Goal: Navigation & Orientation: Find specific page/section

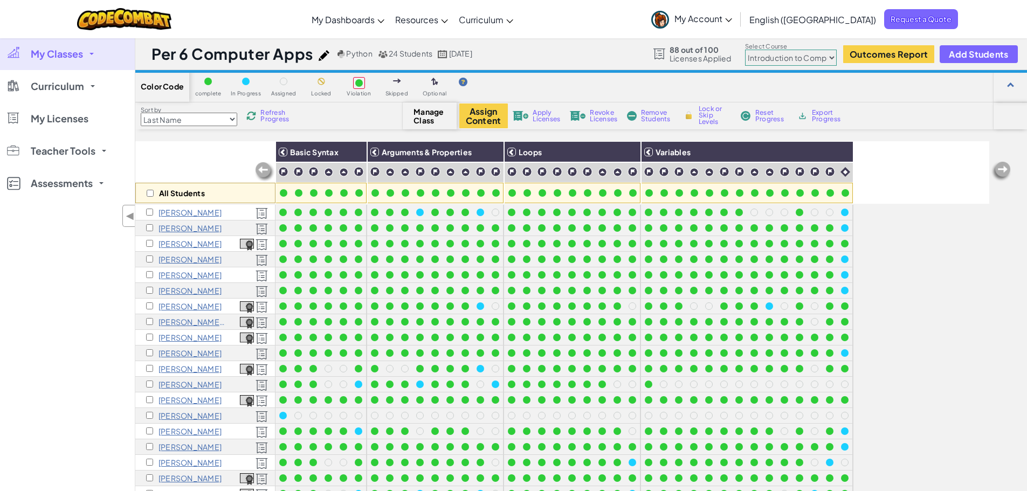
select select "560f1a9f22961295f9427742"
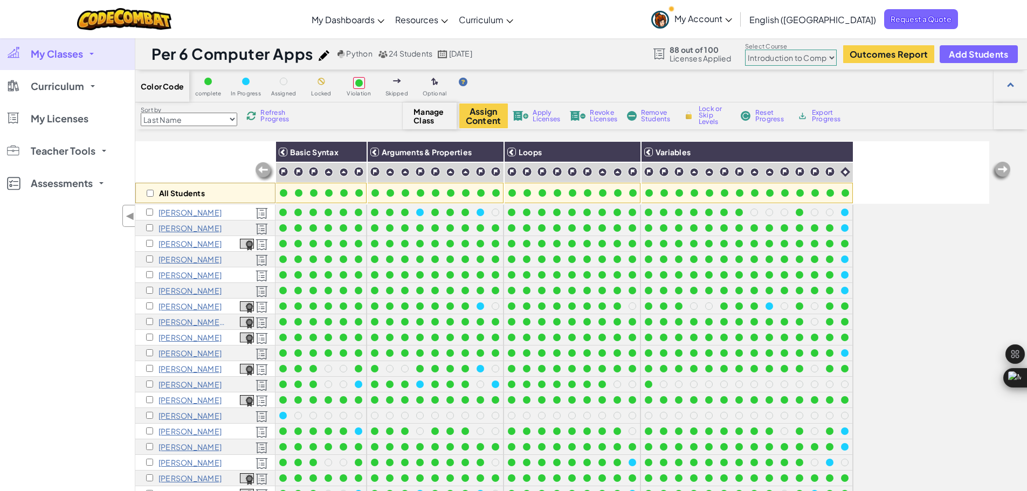
click at [63, 51] on span "My Classes" at bounding box center [57, 54] width 52 height 10
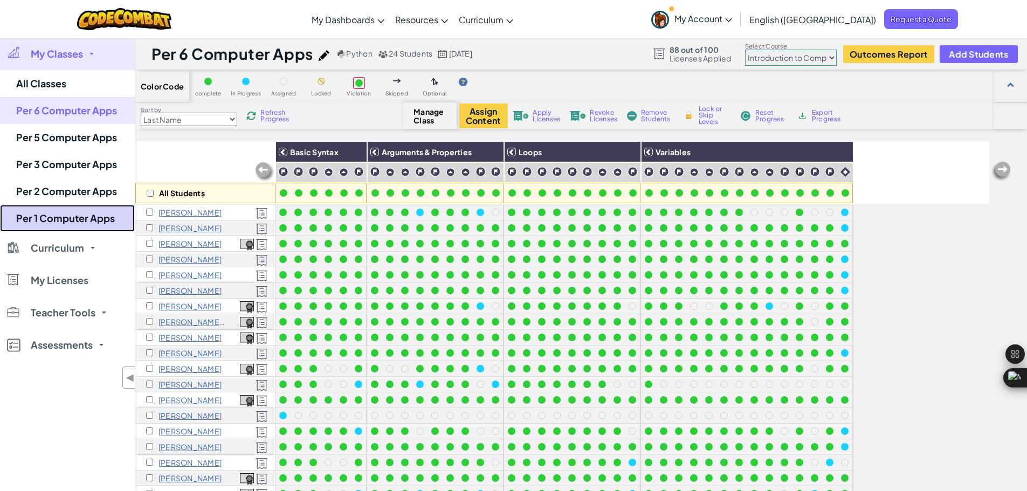
click at [63, 218] on link "Per 1 Computer Apps" at bounding box center [67, 218] width 135 height 27
select select "560f1a9f22961295f9427742"
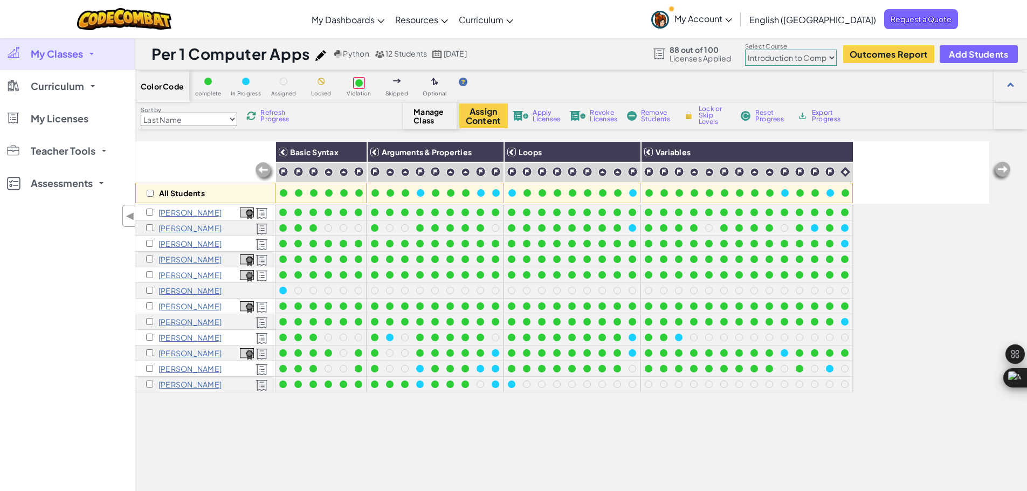
click at [773, 57] on select "Junior Introduction to Computer Science Game Development 1 Web Development 1 Co…" at bounding box center [791, 58] width 92 height 16
click at [745, 50] on select "Junior Introduction to Computer Science Game Development 1 Web Development 1 Co…" at bounding box center [791, 58] width 92 height 16
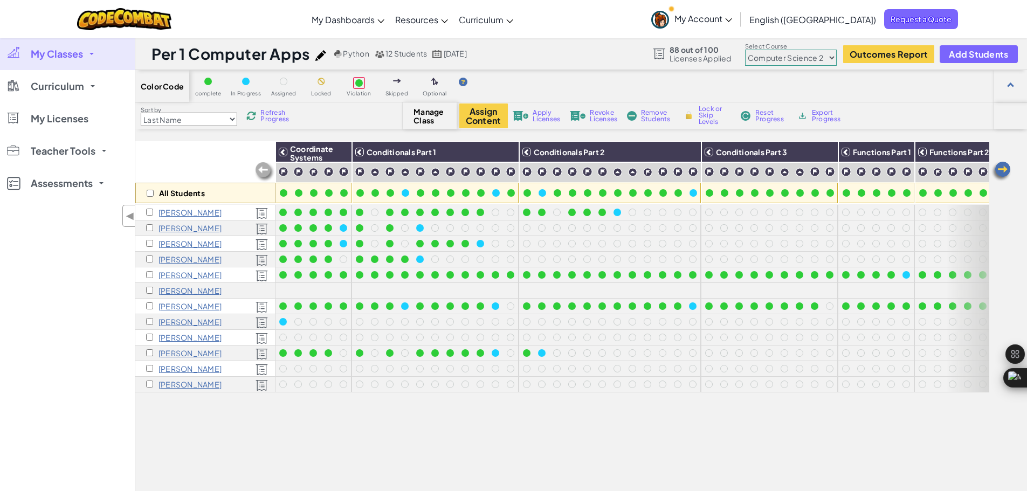
click at [813, 62] on select "Junior Introduction to Computer Science Game Development 1 Web Development 1 Co…" at bounding box center [791, 58] width 92 height 16
click at [745, 50] on select "Junior Introduction to Computer Science Game Development 1 Web Development 1 Co…" at bounding box center [791, 58] width 92 height 16
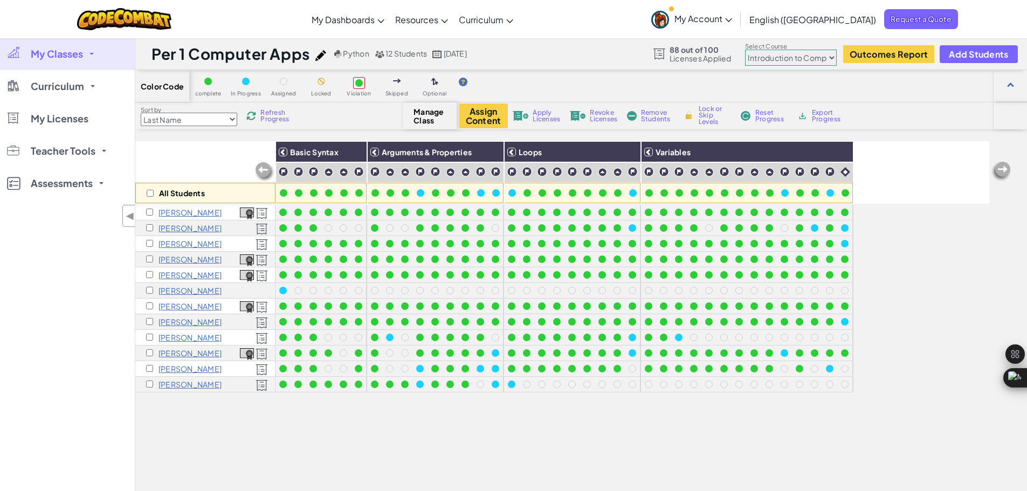
click at [795, 56] on select "Junior Introduction to Computer Science Game Development 1 Web Development 1 Co…" at bounding box center [791, 58] width 92 height 16
click at [745, 50] on select "Junior Introduction to Computer Science Game Development 1 Web Development 1 Co…" at bounding box center [791, 58] width 92 height 16
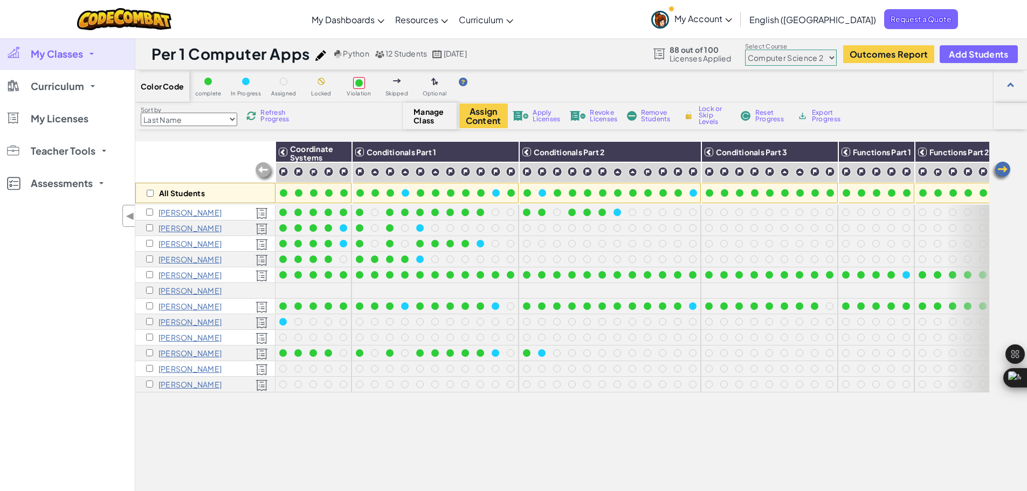
click at [813, 60] on select "Junior Introduction to Computer Science Game Development 1 Web Development 1 Co…" at bounding box center [791, 58] width 92 height 16
click at [745, 50] on select "Junior Introduction to Computer Science Game Development 1 Web Development 1 Co…" at bounding box center [791, 58] width 92 height 16
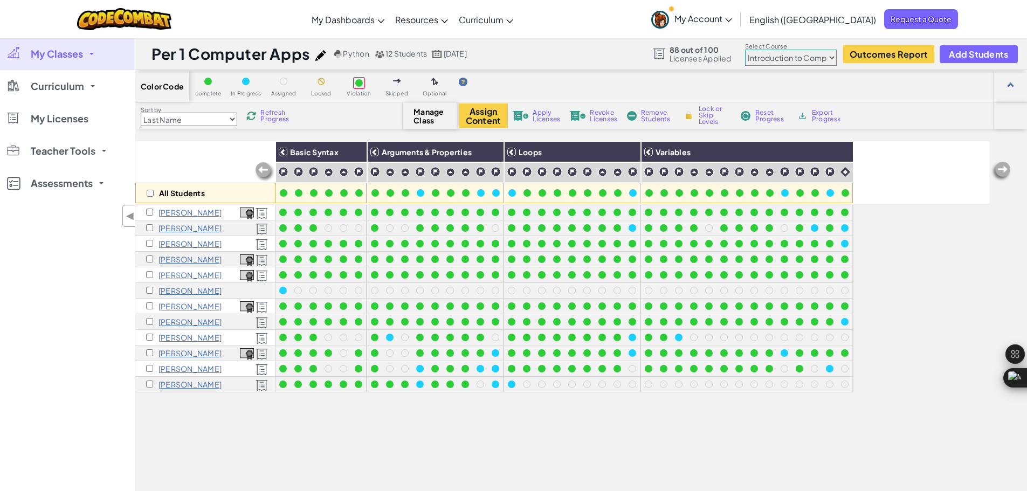
click at [828, 58] on select "Junior Introduction to Computer Science Game Development 1 Web Development 1 Co…" at bounding box center [791, 58] width 92 height 16
click at [745, 50] on select "Junior Introduction to Computer Science Game Development 1 Web Development 1 Co…" at bounding box center [791, 58] width 92 height 16
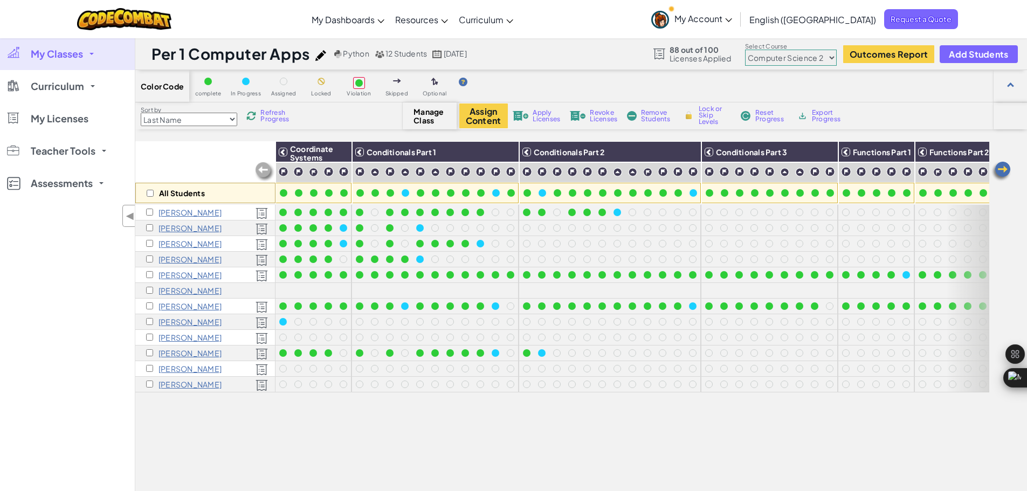
select select "560f1a9f22961295f9427742"
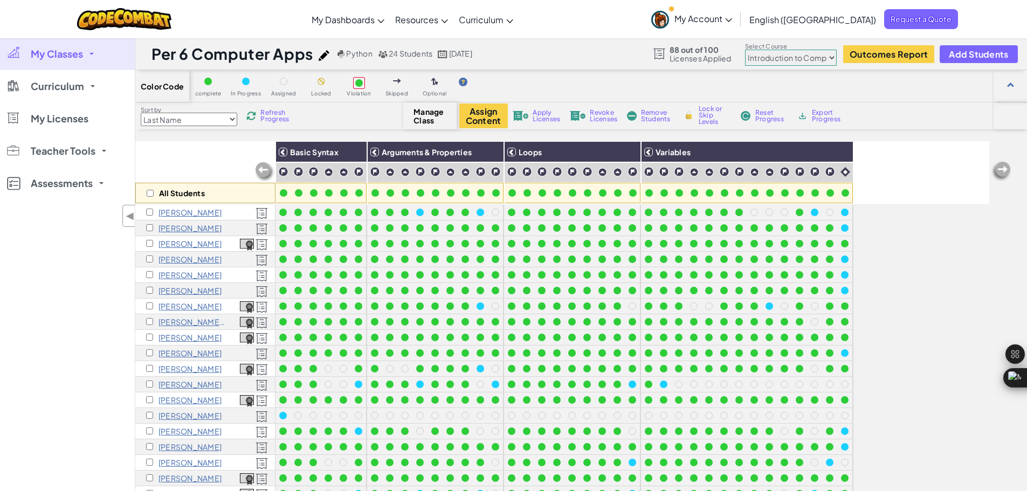
click at [58, 53] on span "My Classes" at bounding box center [57, 54] width 52 height 10
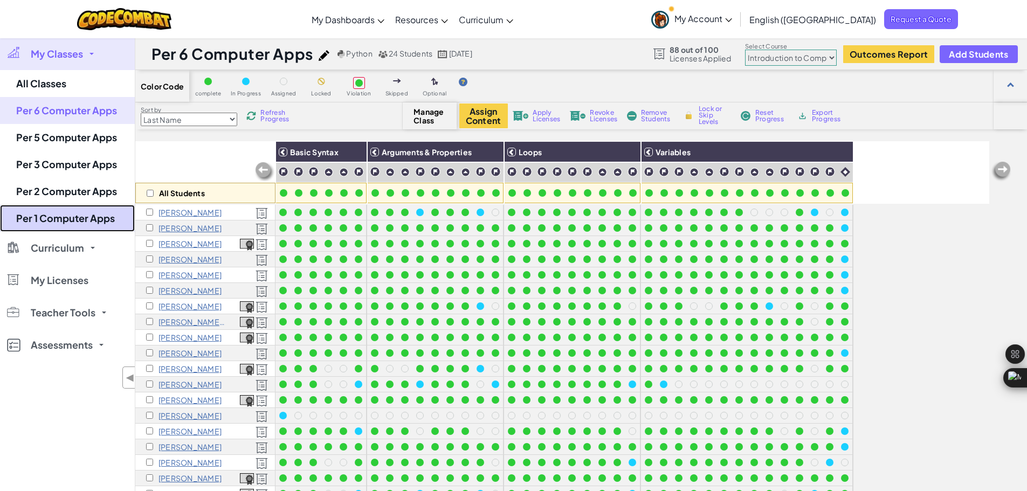
click at [71, 222] on link "Per 1 Computer Apps" at bounding box center [67, 218] width 135 height 27
select select "5632661322961295f9428638"
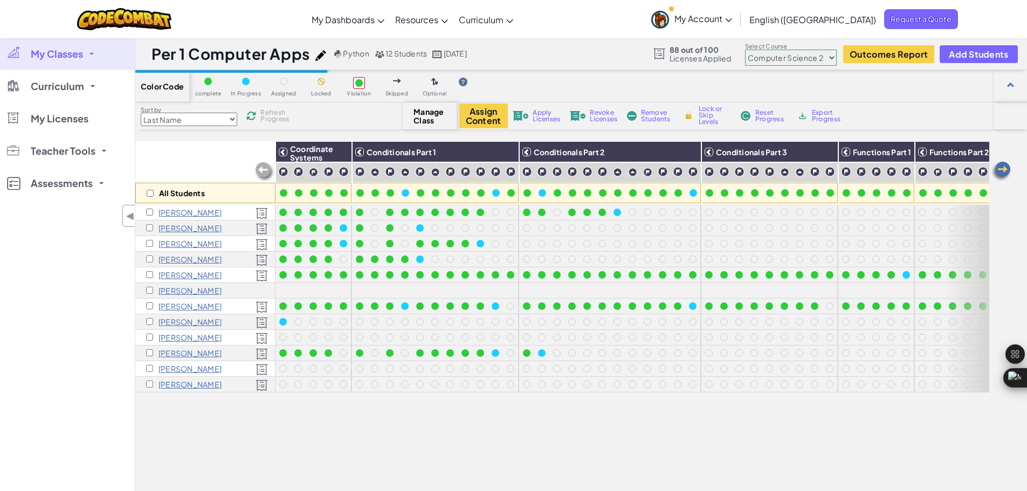
click at [801, 67] on div "Per 1 Computer Apps Python 12 Students [DATE] 88 out of 100 Licenses Applied Se…" at bounding box center [580, 54] width 891 height 32
click at [801, 58] on select "Junior Introduction to Computer Science Game Development 1 Web Development 1 Co…" at bounding box center [791, 58] width 92 height 16
click at [745, 50] on select "Junior Introduction to Computer Science Game Development 1 Web Development 1 Co…" at bounding box center [791, 58] width 92 height 16
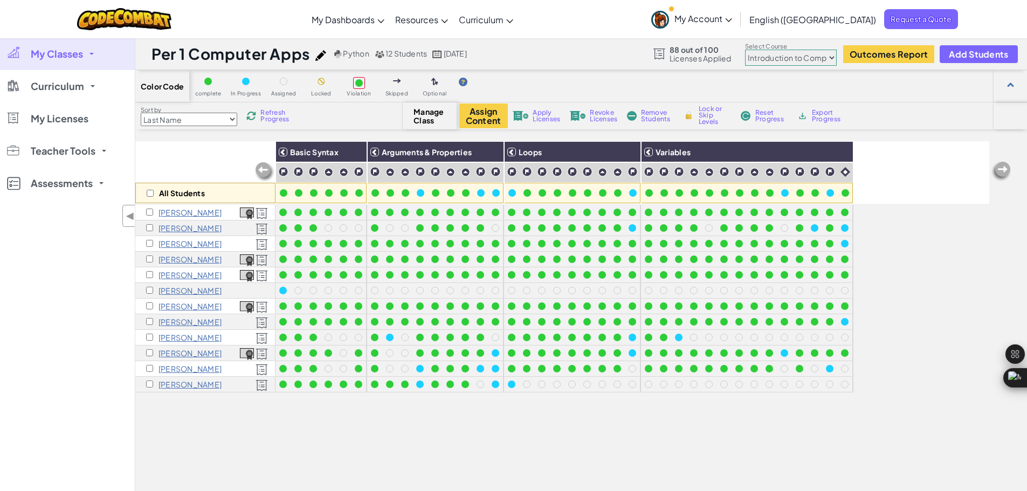
click at [830, 57] on select "Junior Introduction to Computer Science Game Development 1 Web Development 1 Co…" at bounding box center [791, 58] width 92 height 16
select select "5632661322961295f9428638"
click at [745, 50] on select "Junior Introduction to Computer Science Game Development 1 Web Development 1 Co…" at bounding box center [791, 58] width 92 height 16
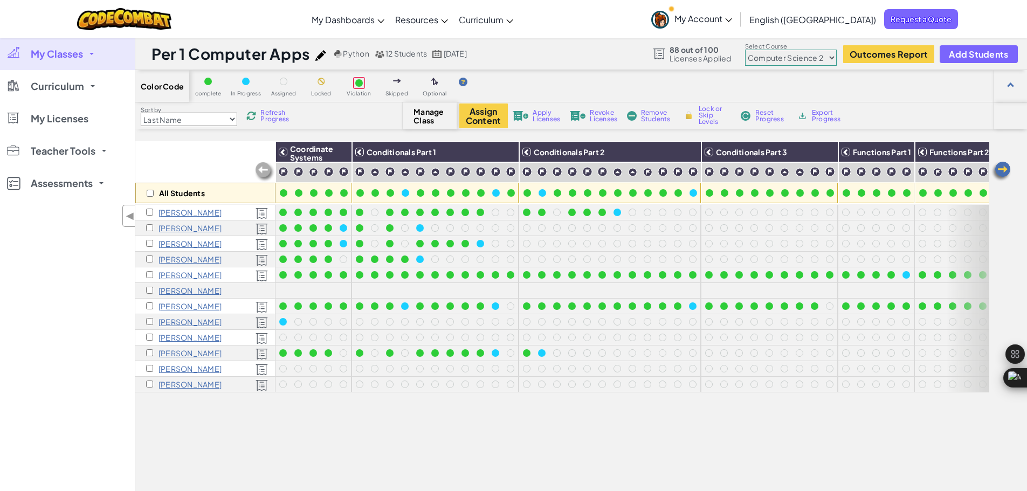
click at [810, 60] on select "Junior Introduction to Computer Science Game Development 1 Web Development 1 Co…" at bounding box center [791, 58] width 92 height 16
click at [78, 51] on span "My Classes" at bounding box center [57, 54] width 52 height 10
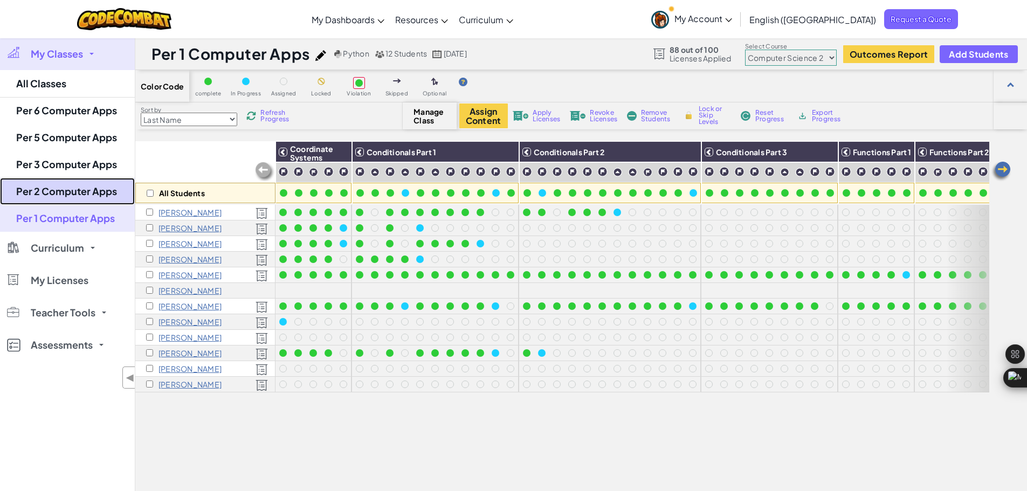
click at [74, 181] on link "Per 2 Computer Apps" at bounding box center [67, 191] width 135 height 27
select select "5632661322961295f9428638"
